Goal: Find specific page/section: Find specific page/section

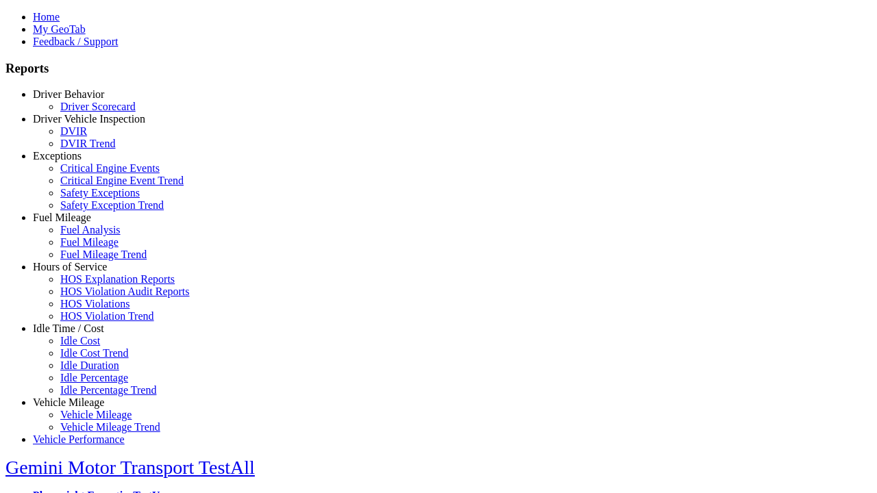
click at [79, 100] on link "Driver Behavior" at bounding box center [68, 94] width 71 height 12
click at [89, 112] on link "Driver Scorecard" at bounding box center [97, 107] width 75 height 12
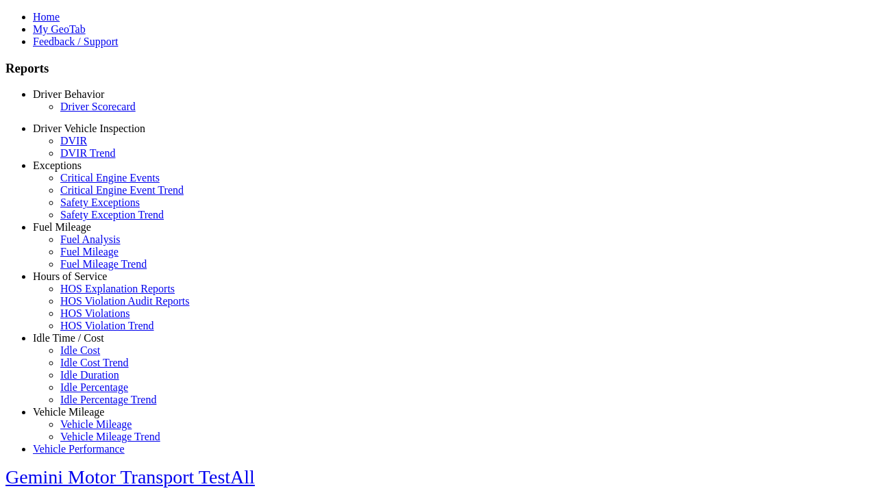
scroll to position [286, 0]
